Goal: Task Accomplishment & Management: Manage account settings

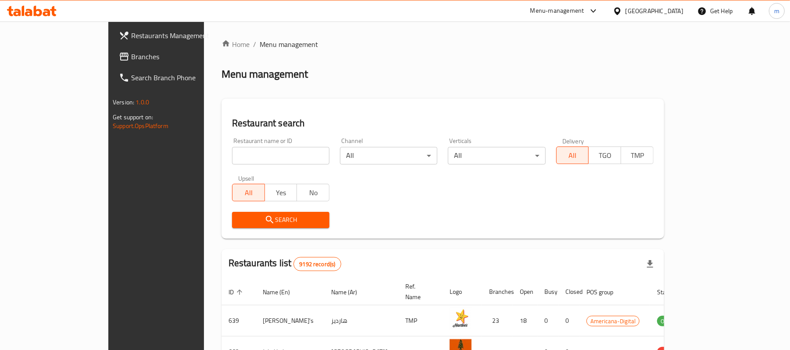
drag, startPoint x: 655, startPoint y: 6, endPoint x: 650, endPoint y: 68, distance: 62.9
click at [654, 6] on div "[GEOGRAPHIC_DATA]" at bounding box center [648, 10] width 85 height 21
click at [664, 23] on div "Home / Menu management Menu management Restaurant search Restaurant name or ID …" at bounding box center [443, 315] width 478 height 586
click at [626, 12] on div at bounding box center [619, 11] width 13 height 10
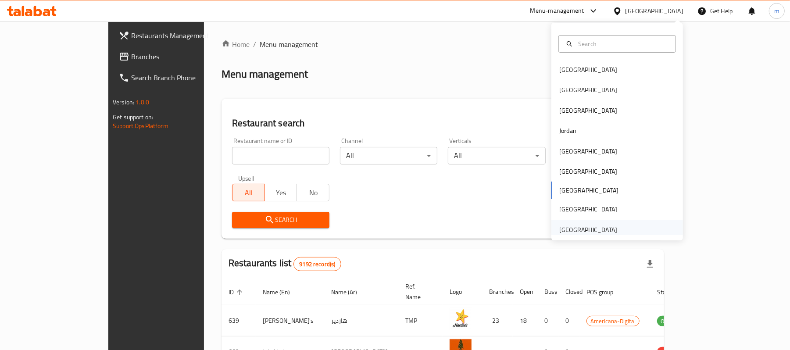
click at [583, 231] on div "[GEOGRAPHIC_DATA]" at bounding box center [588, 230] width 58 height 10
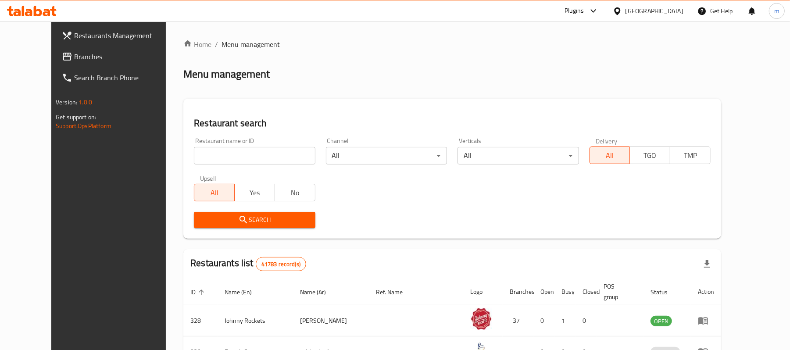
click at [55, 48] on link "Branches" at bounding box center [119, 56] width 129 height 21
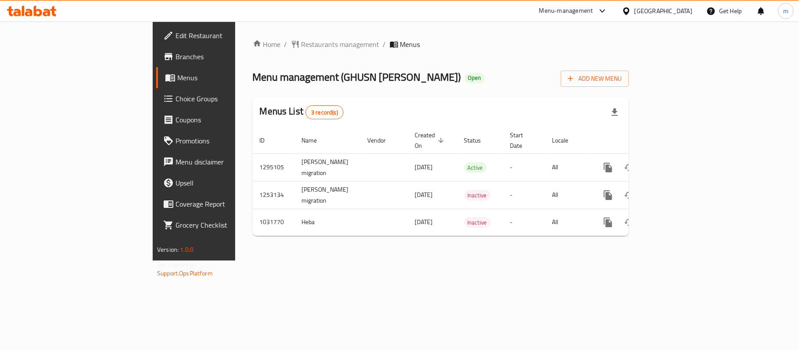
click at [176, 100] on span "Choice Groups" at bounding box center [228, 98] width 104 height 11
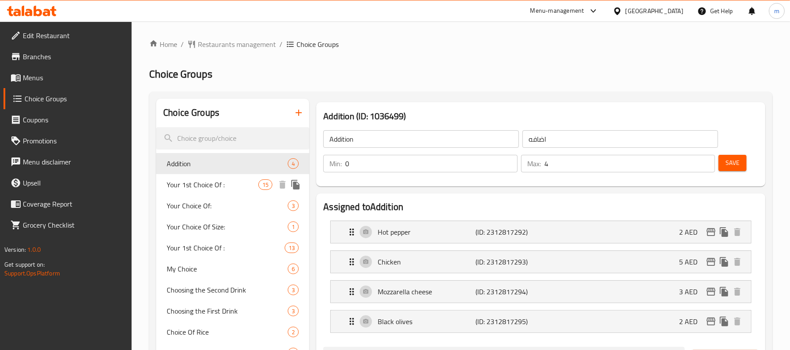
click at [215, 186] on span "Your 1st Choice Of :" at bounding box center [213, 184] width 92 height 11
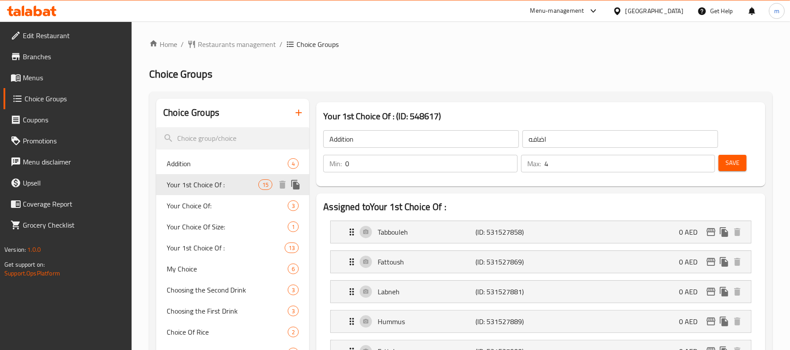
type input "Your 1st Choice Of :"
type input "اختيارك الأول من:"
type input "1"
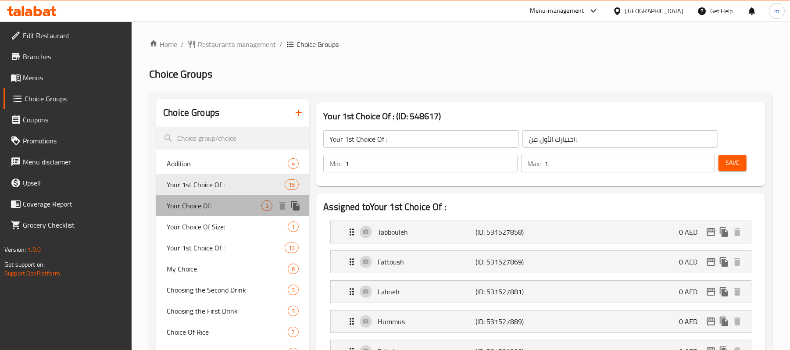
click at [200, 196] on div "Your Choice Of: 3" at bounding box center [232, 205] width 153 height 21
type input "Your Choice Of:"
type input "إختيارك من:"
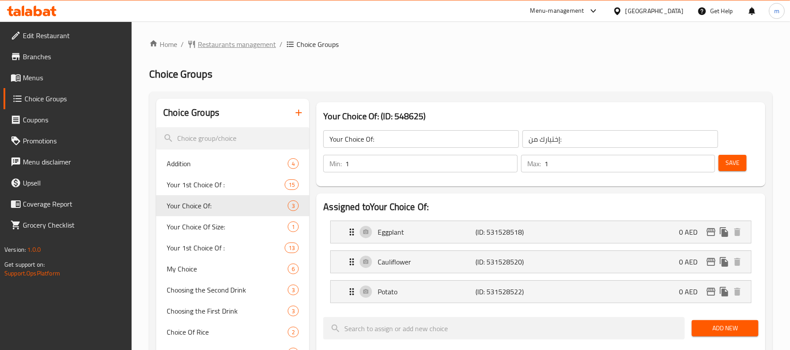
click at [234, 46] on span "Restaurants management" at bounding box center [237, 44] width 78 height 11
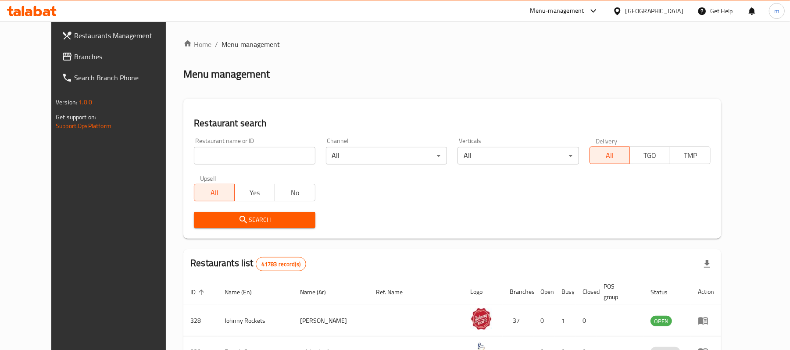
click at [648, 12] on div "[GEOGRAPHIC_DATA]" at bounding box center [655, 11] width 58 height 10
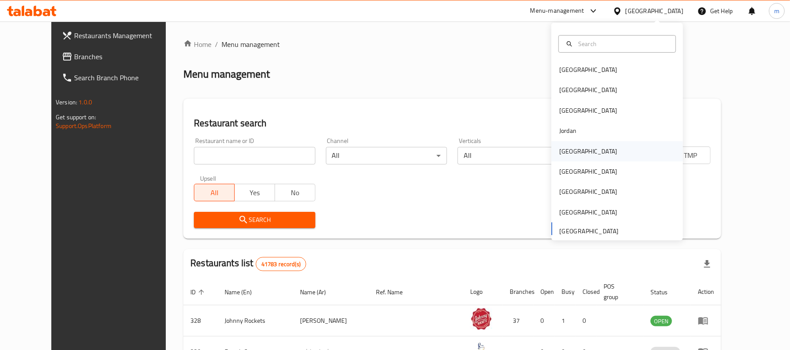
click at [567, 147] on div "[GEOGRAPHIC_DATA]" at bounding box center [588, 152] width 58 height 10
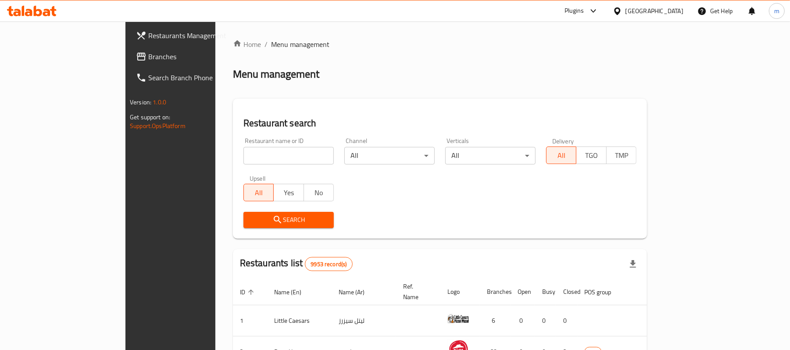
click at [148, 58] on span "Branches" at bounding box center [199, 56] width 102 height 11
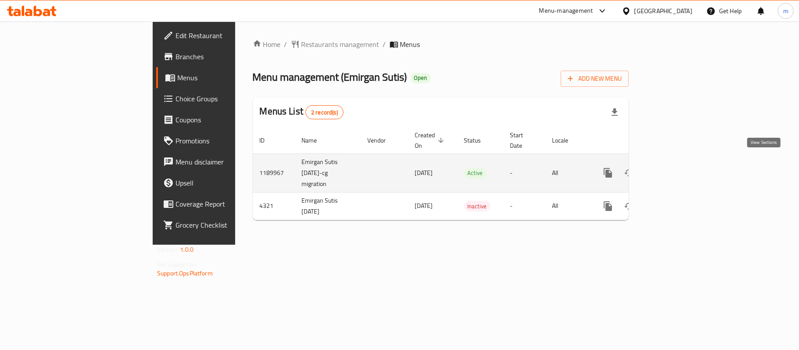
click at [677, 168] on icon "enhanced table" at bounding box center [671, 173] width 11 height 11
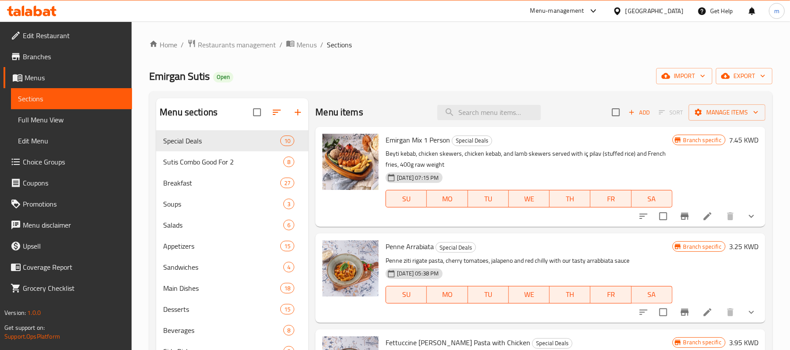
click at [34, 164] on span "Choice Groups" at bounding box center [74, 162] width 102 height 11
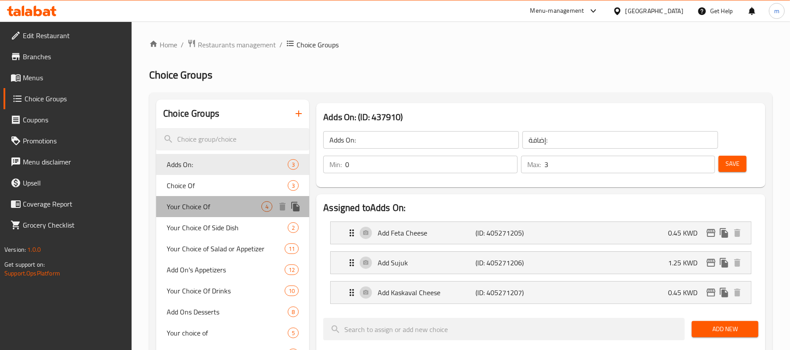
click at [192, 212] on span "Your Choice Of" at bounding box center [214, 206] width 95 height 11
type input "Your Choice Of"
type input "اختيارك من"
type input "1"
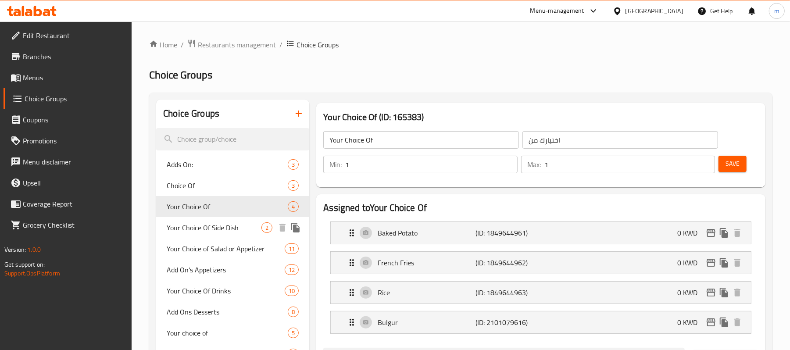
click at [188, 232] on span "Your Choice Of Side Dish" at bounding box center [214, 227] width 95 height 11
type input "Your Choice Of Side Dish"
type input "اختيارك من طبق جانبي"
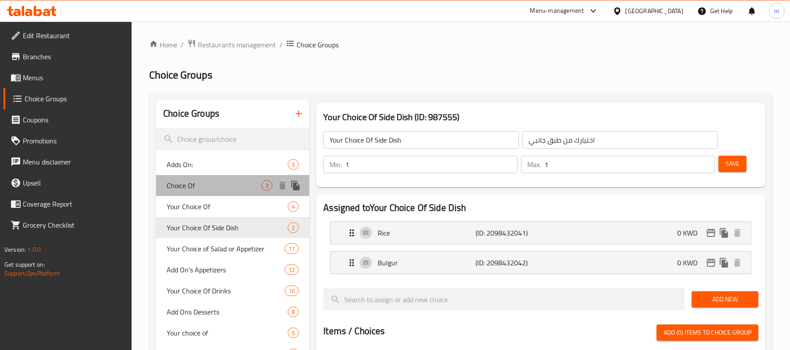
click at [189, 184] on span "Choice Of" at bounding box center [214, 185] width 95 height 11
type input "Choice Of"
type input "اختيار"
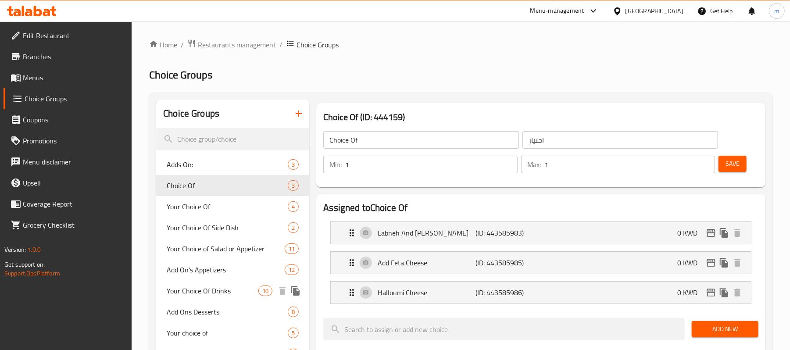
click at [183, 299] on div "Your Choice Of Drinks 10" at bounding box center [232, 290] width 153 height 21
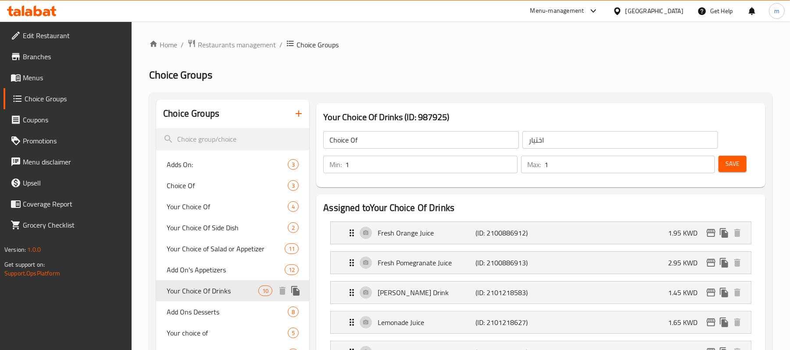
type input "Your Choice Of Drinks"
type input "اختيارك من مشروبات"
type input "0"
type input "5"
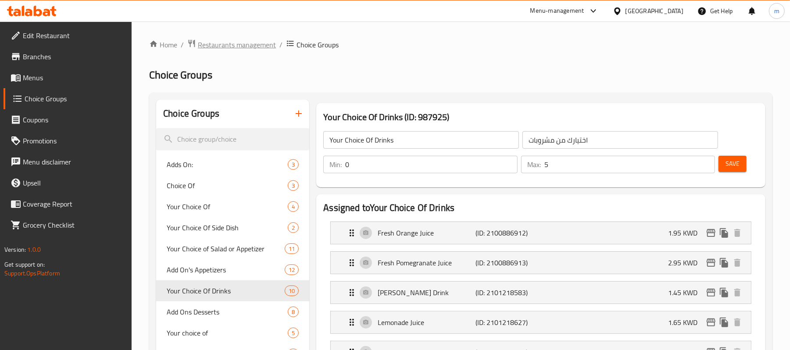
click at [221, 47] on span "Restaurants management" at bounding box center [237, 44] width 78 height 11
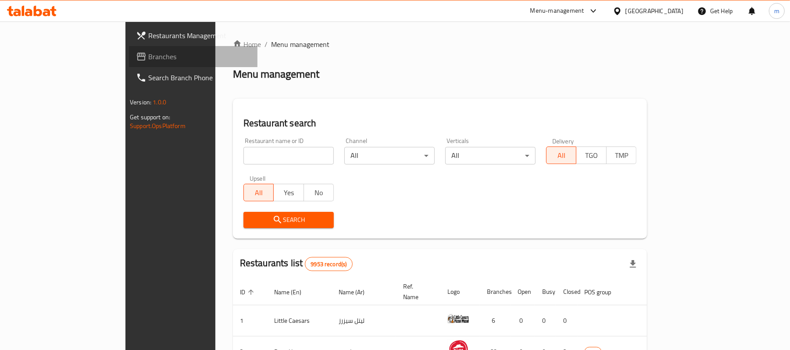
click at [148, 60] on span "Branches" at bounding box center [199, 56] width 102 height 11
